Goal: Task Accomplishment & Management: Use online tool/utility

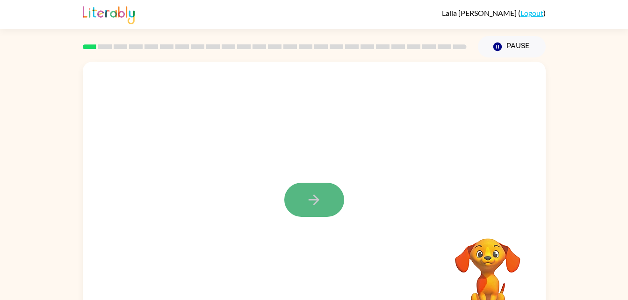
click at [329, 215] on button "button" at bounding box center [314, 200] width 60 height 34
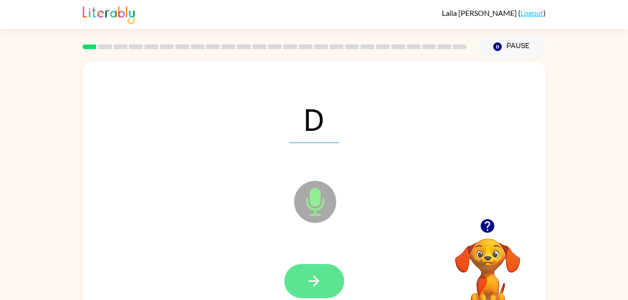
click at [329, 278] on button "button" at bounding box center [314, 281] width 60 height 34
click at [301, 273] on button "button" at bounding box center [314, 281] width 60 height 34
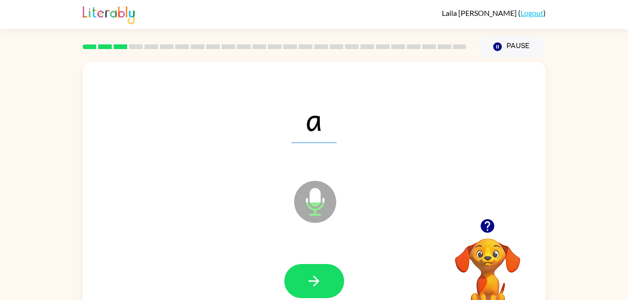
click at [333, 264] on div at bounding box center [314, 281] width 60 height 34
click at [321, 282] on icon "button" at bounding box center [314, 281] width 16 height 16
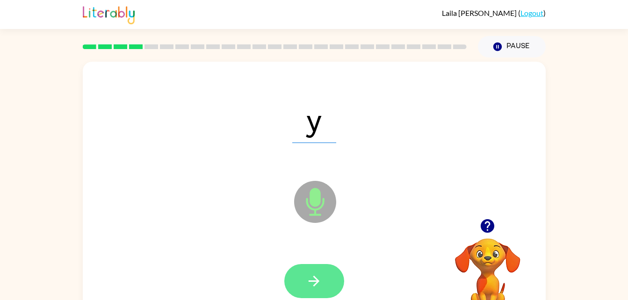
click at [313, 267] on button "button" at bounding box center [314, 281] width 60 height 34
click at [310, 285] on icon "button" at bounding box center [314, 281] width 16 height 16
click at [321, 275] on icon "button" at bounding box center [314, 281] width 16 height 16
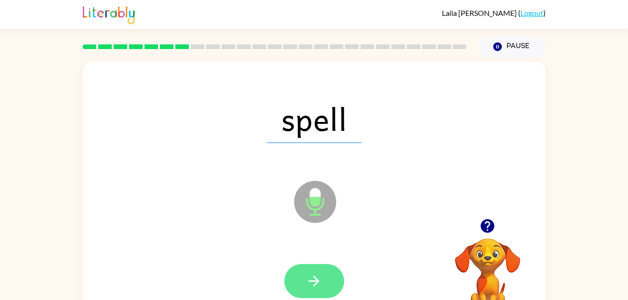
click at [329, 296] on button "button" at bounding box center [314, 281] width 60 height 34
click at [319, 272] on div at bounding box center [314, 281] width 60 height 34
click at [314, 264] on button "button" at bounding box center [314, 281] width 60 height 34
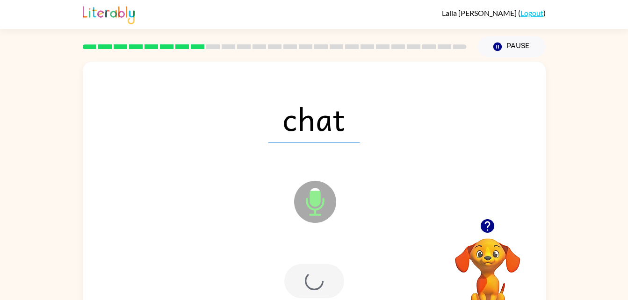
click at [318, 279] on div at bounding box center [314, 281] width 60 height 34
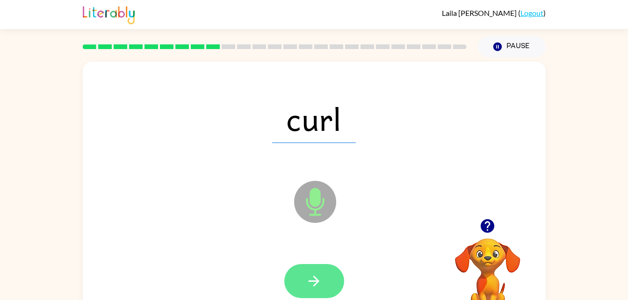
click at [326, 286] on button "button" at bounding box center [314, 281] width 60 height 34
click at [325, 281] on button "button" at bounding box center [314, 281] width 60 height 34
click at [321, 275] on icon "button" at bounding box center [314, 281] width 16 height 16
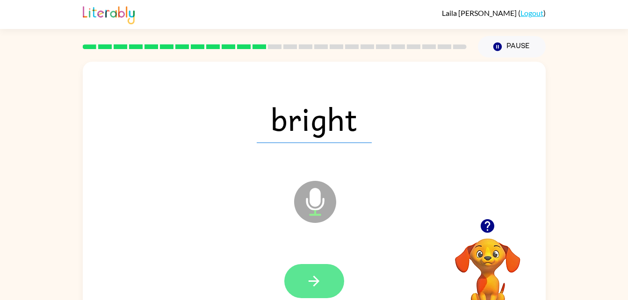
click at [314, 282] on icon "button" at bounding box center [314, 281] width 16 height 16
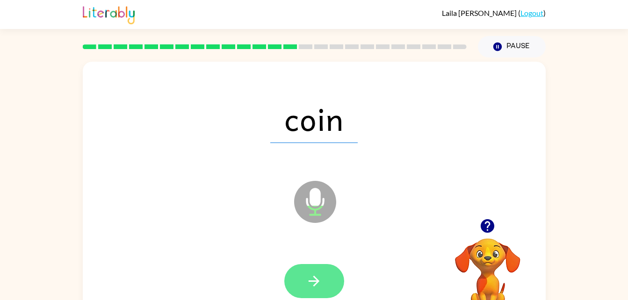
click at [314, 283] on icon "button" at bounding box center [314, 281] width 16 height 16
click at [291, 279] on button "button" at bounding box center [314, 281] width 60 height 34
click at [307, 293] on button "button" at bounding box center [314, 281] width 60 height 34
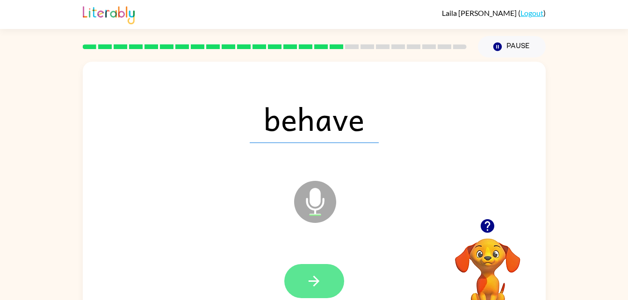
click at [304, 280] on button "button" at bounding box center [314, 281] width 60 height 34
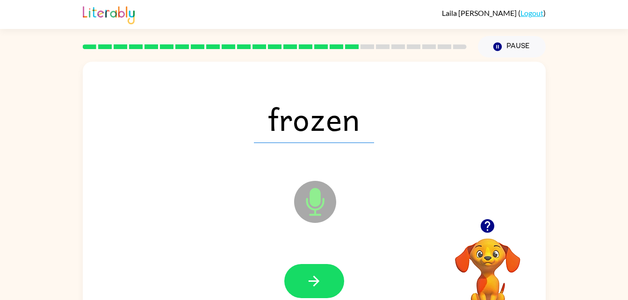
click at [318, 248] on icon "Microphone The Microphone is here when it is your turn to talk" at bounding box center [362, 213] width 140 height 70
click at [313, 285] on icon "button" at bounding box center [314, 281] width 16 height 16
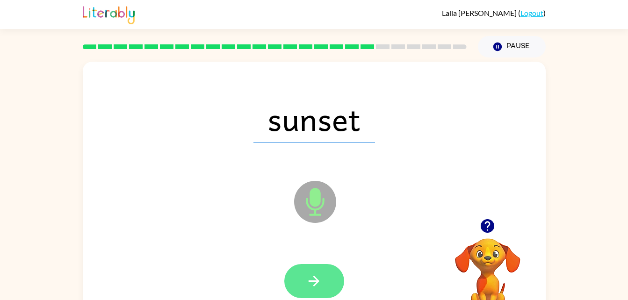
click at [328, 277] on button "button" at bounding box center [314, 281] width 60 height 34
click at [313, 271] on button "button" at bounding box center [314, 281] width 60 height 34
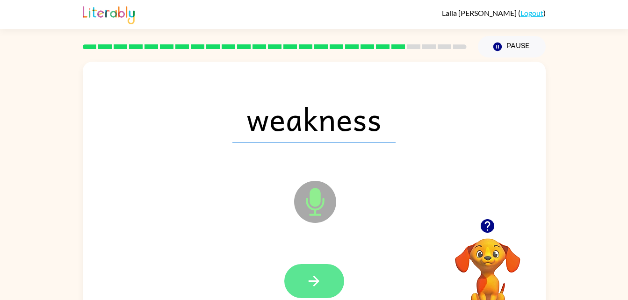
click at [319, 296] on button "button" at bounding box center [314, 281] width 60 height 34
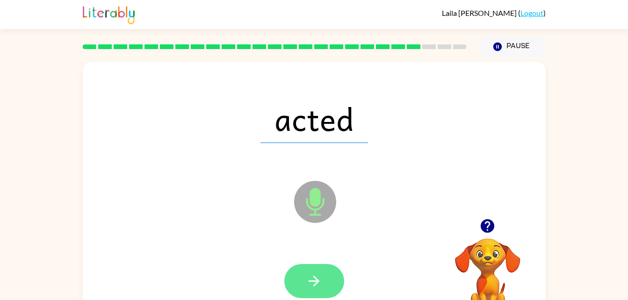
click at [335, 285] on button "button" at bounding box center [314, 281] width 60 height 34
click at [324, 281] on button "button" at bounding box center [314, 281] width 60 height 34
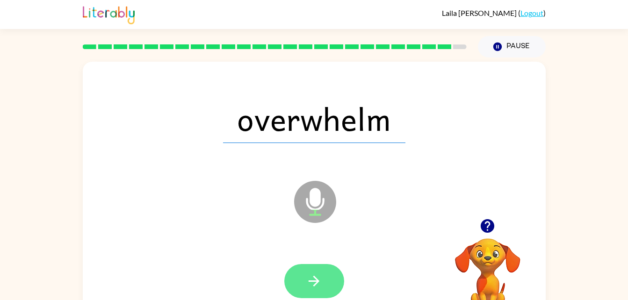
click at [321, 288] on icon "button" at bounding box center [314, 281] width 16 height 16
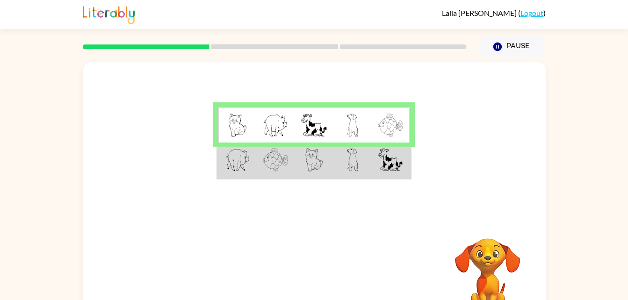
click at [362, 163] on td at bounding box center [352, 161] width 38 height 36
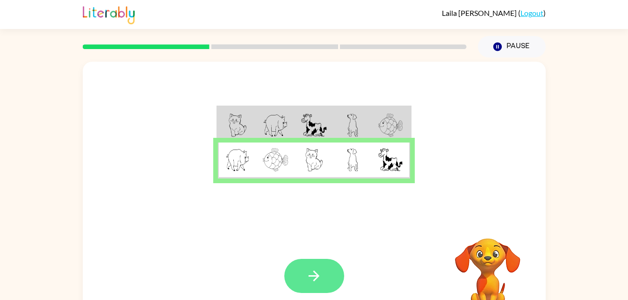
click at [317, 274] on icon "button" at bounding box center [314, 276] width 16 height 16
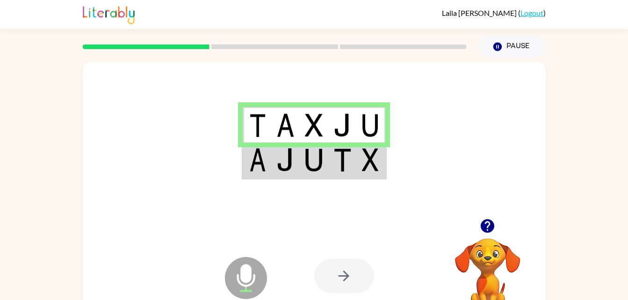
click at [368, 175] on td at bounding box center [371, 161] width 29 height 36
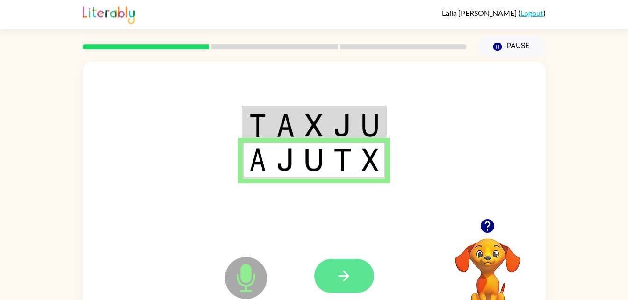
click at [347, 290] on button "button" at bounding box center [344, 276] width 60 height 34
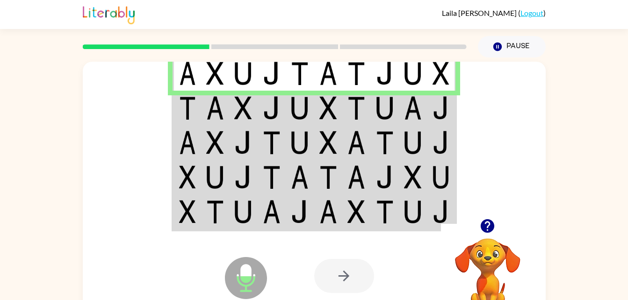
click at [235, 113] on img at bounding box center [243, 107] width 18 height 23
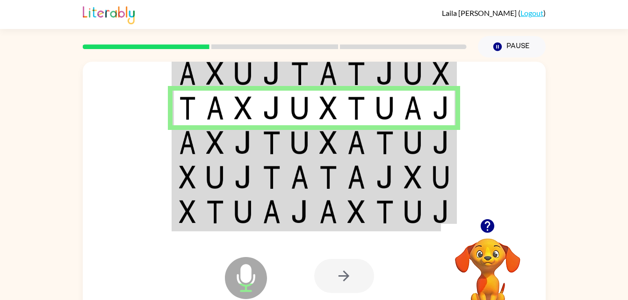
click at [253, 147] on td at bounding box center [243, 142] width 29 height 35
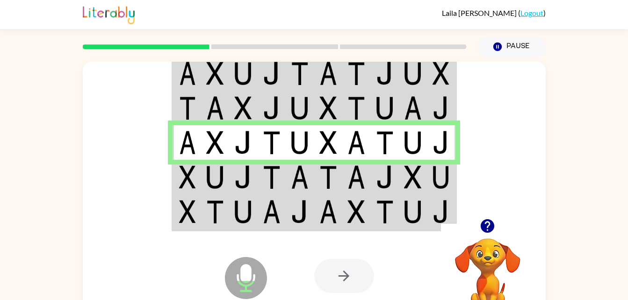
click at [235, 200] on td at bounding box center [243, 212] width 29 height 36
click at [251, 174] on img at bounding box center [243, 176] width 18 height 23
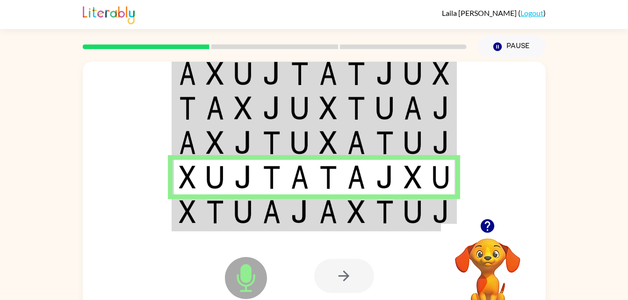
click at [314, 212] on td at bounding box center [328, 212] width 29 height 36
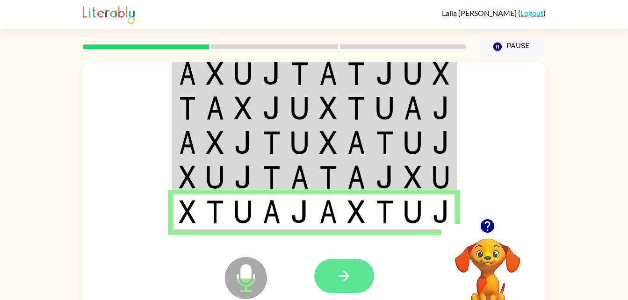
click at [354, 272] on button "button" at bounding box center [344, 276] width 60 height 34
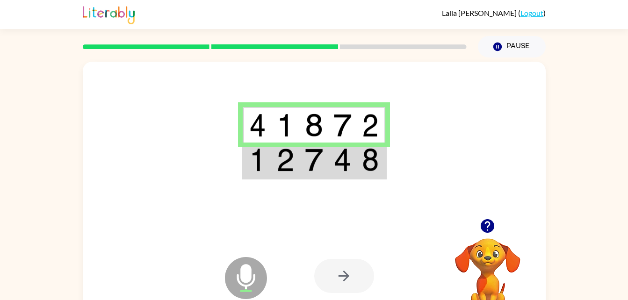
click at [342, 173] on td at bounding box center [342, 161] width 29 height 36
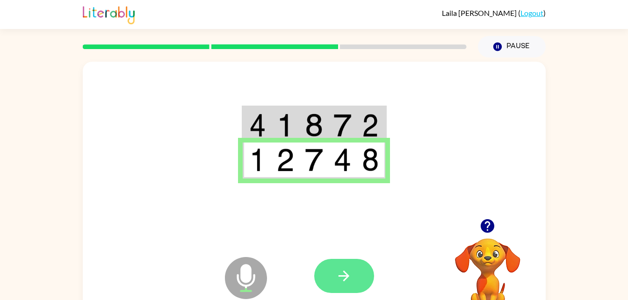
click at [354, 277] on button "button" at bounding box center [344, 276] width 60 height 34
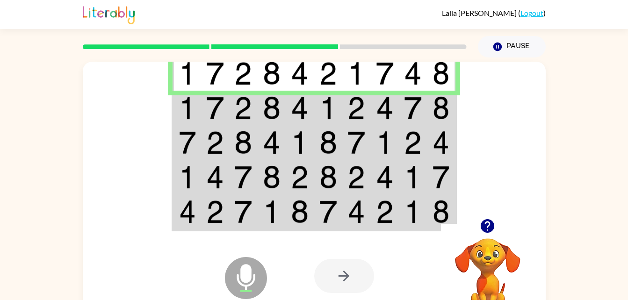
click at [194, 109] on img at bounding box center [187, 107] width 17 height 23
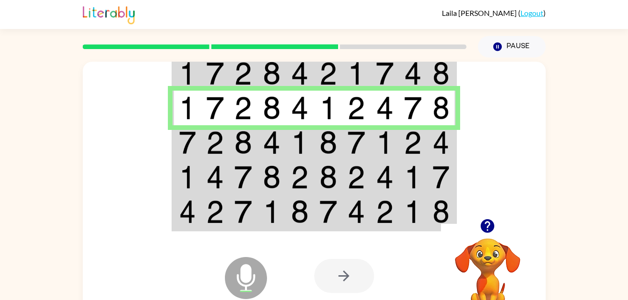
click at [206, 136] on img at bounding box center [215, 142] width 18 height 23
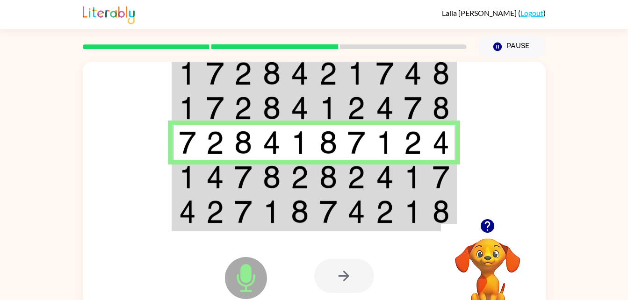
click at [404, 199] on td at bounding box center [413, 212] width 29 height 36
click at [415, 181] on img at bounding box center [413, 176] width 18 height 23
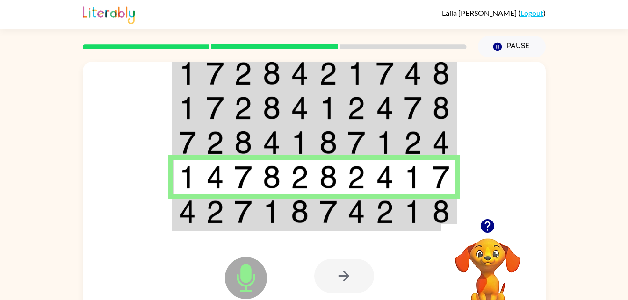
click at [408, 224] on div at bounding box center [383, 275] width 138 height 105
click at [421, 216] on img at bounding box center [413, 211] width 18 height 23
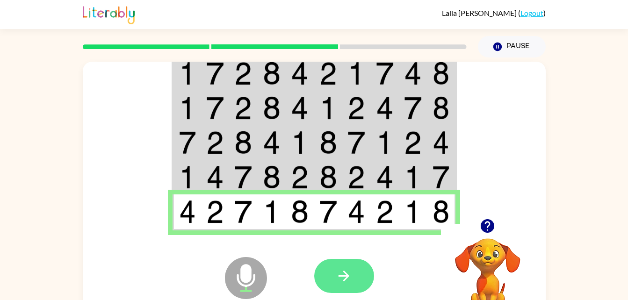
click at [352, 283] on button "button" at bounding box center [344, 276] width 60 height 34
